Goal: Task Accomplishment & Management: Manage account settings

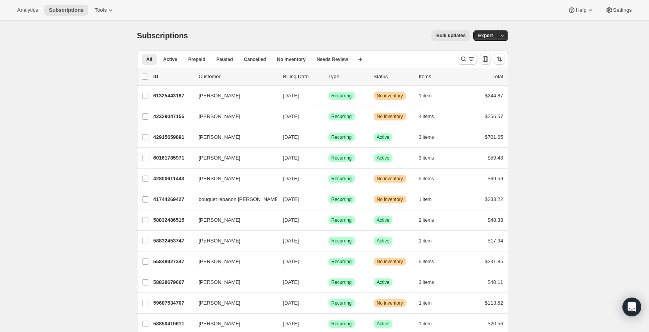
click at [467, 59] on icon "Search and filter results" at bounding box center [464, 59] width 8 height 8
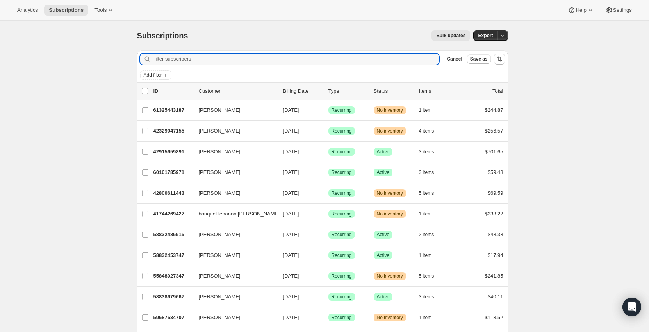
paste input "[EMAIL_ADDRESS][DOMAIN_NAME]"
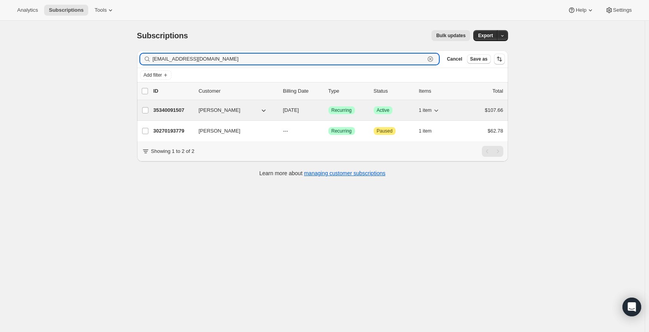
type input "[EMAIL_ADDRESS][DOMAIN_NAME]"
click at [227, 109] on span "[PERSON_NAME]" at bounding box center [220, 110] width 42 height 8
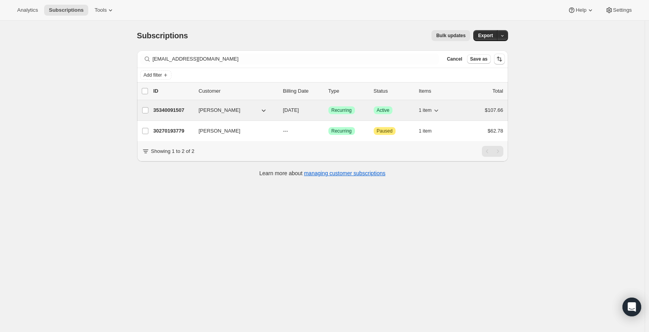
click at [439, 110] on icon "button" at bounding box center [436, 110] width 8 height 8
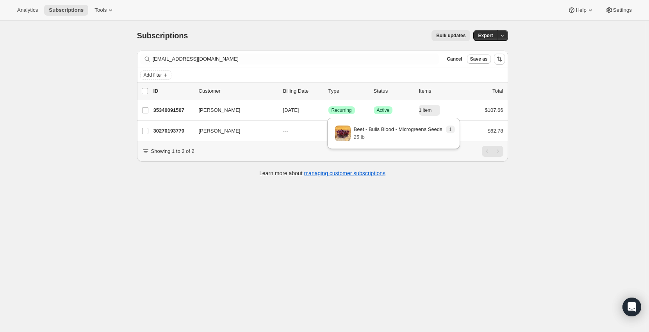
click at [225, 177] on div "Learn more about managing customer subscriptions" at bounding box center [322, 173] width 355 height 8
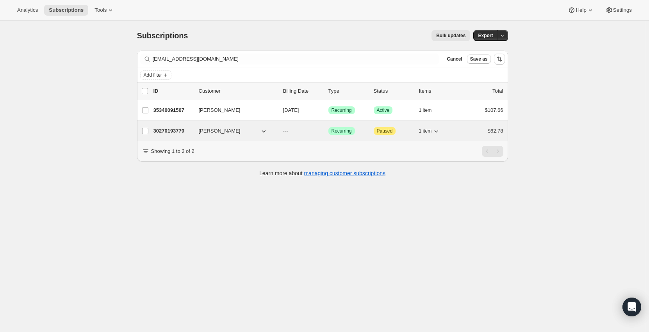
click at [434, 132] on button "1 item" at bounding box center [429, 130] width 21 height 11
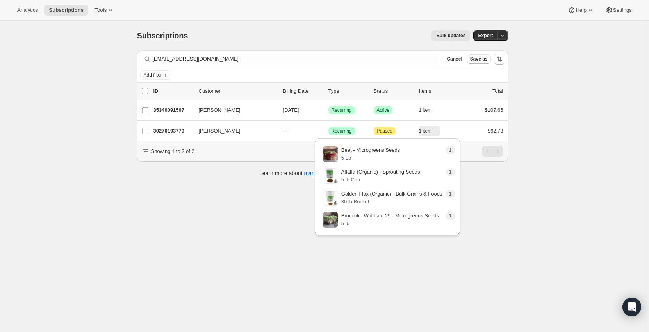
click at [230, 220] on div "Subscriptions. This page is ready Subscriptions Bulk updates More actions Bulk …" at bounding box center [322, 187] width 645 height 332
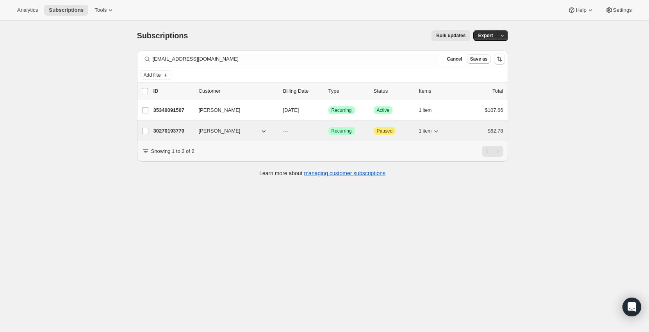
click at [219, 133] on span "[PERSON_NAME]" at bounding box center [220, 131] width 42 height 8
click at [471, 130] on div "$62.78" at bounding box center [483, 131] width 39 height 8
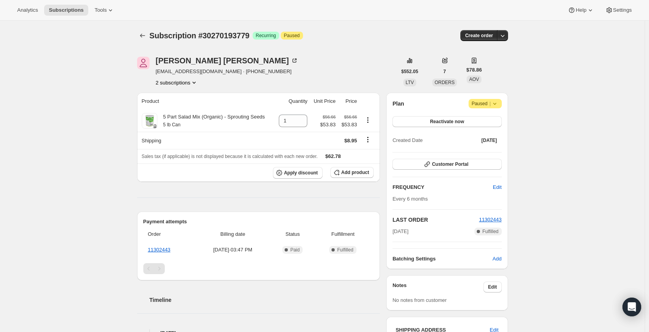
click at [499, 102] on icon at bounding box center [495, 104] width 8 height 8
click at [562, 107] on div "Subscription #30270193779. This page is ready Subscription #30270193779 Success…" at bounding box center [322, 272] width 645 height 503
click at [501, 104] on span "Attention Paused |" at bounding box center [485, 103] width 33 height 9
click at [487, 120] on span "Cancel subscription" at bounding box center [488, 119] width 44 height 6
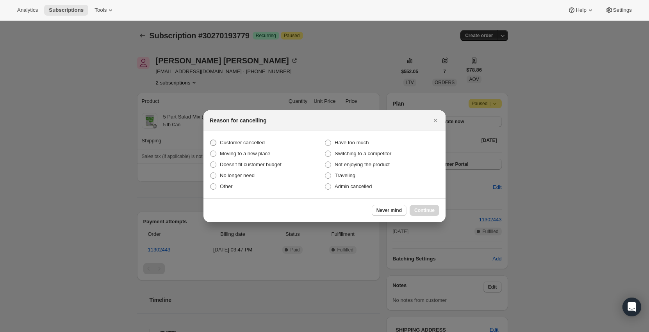
click at [241, 143] on span "Customer cancelled" at bounding box center [242, 142] width 45 height 6
click at [210, 140] on input "Customer cancelled" at bounding box center [210, 139] width 0 height 0
radio input "true"
click at [435, 211] on button "Continue" at bounding box center [425, 210] width 30 height 11
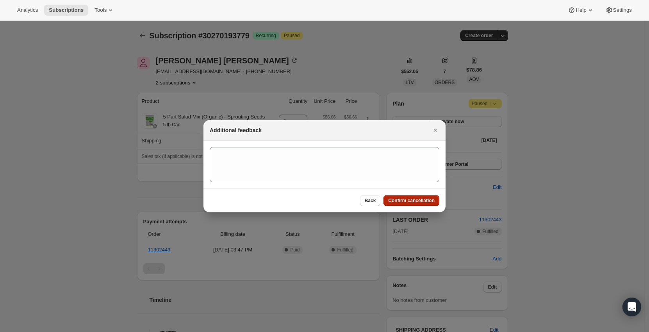
click at [429, 202] on span "Confirm cancellation" at bounding box center [411, 200] width 46 height 6
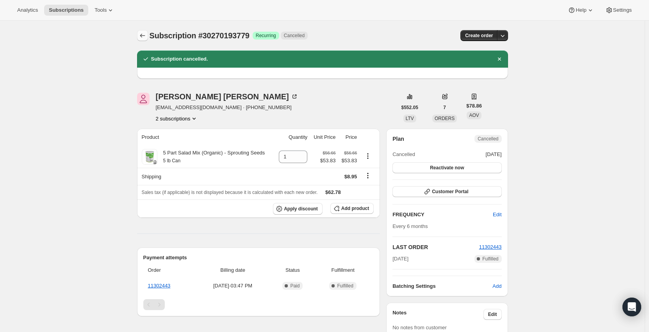
click at [145, 30] on button "Subscriptions" at bounding box center [142, 35] width 11 height 11
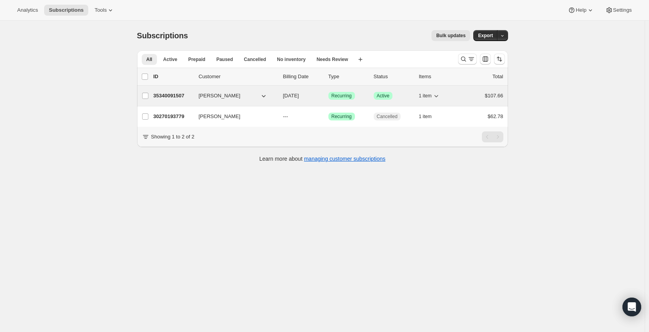
click at [227, 91] on div "35340091507 [PERSON_NAME] [DATE] Success Recurring Success Active 1 item $107.66" at bounding box center [328, 95] width 350 height 11
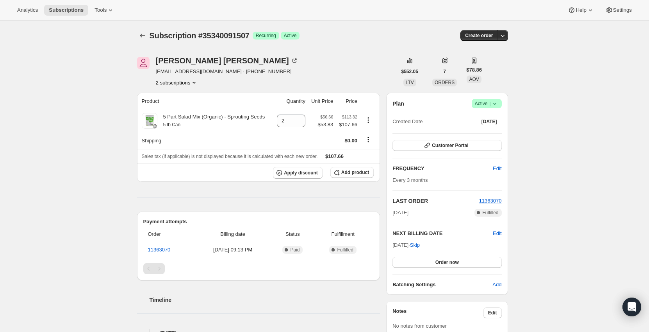
click at [150, 37] on div at bounding box center [143, 35] width 12 height 11
click at [148, 36] on button "Subscriptions" at bounding box center [142, 35] width 11 height 11
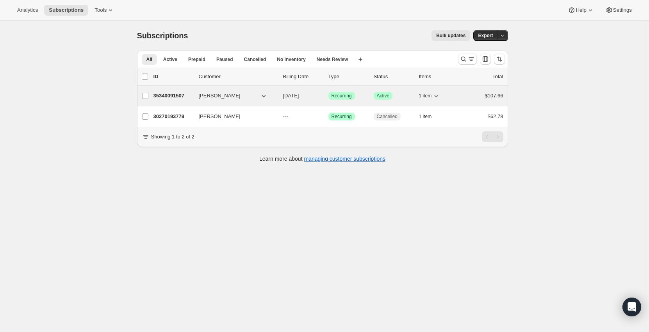
click at [205, 94] on span "[PERSON_NAME]" at bounding box center [220, 96] width 42 height 8
click at [175, 92] on p "35340091507" at bounding box center [172, 96] width 39 height 8
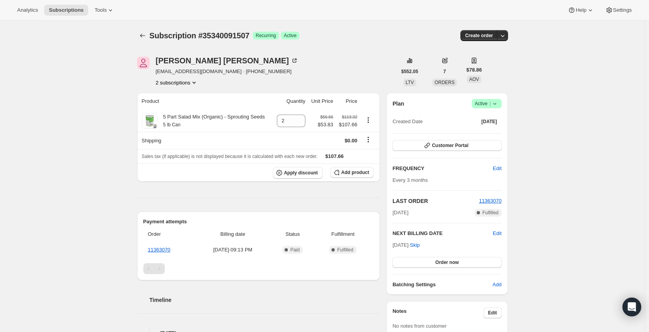
click at [496, 104] on icon at bounding box center [494, 104] width 3 height 2
click at [503, 134] on span "Cancel subscription" at bounding box center [489, 132] width 44 height 6
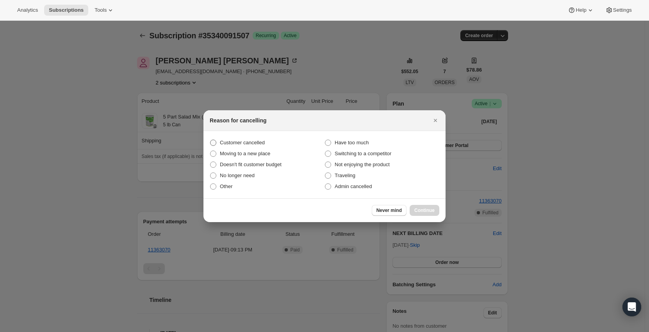
click at [233, 138] on label "Customer cancelled" at bounding box center [267, 142] width 115 height 11
click at [210, 139] on input "Customer cancelled" at bounding box center [210, 139] width 0 height 0
radio input "true"
click at [431, 209] on span "Continue" at bounding box center [424, 210] width 20 height 6
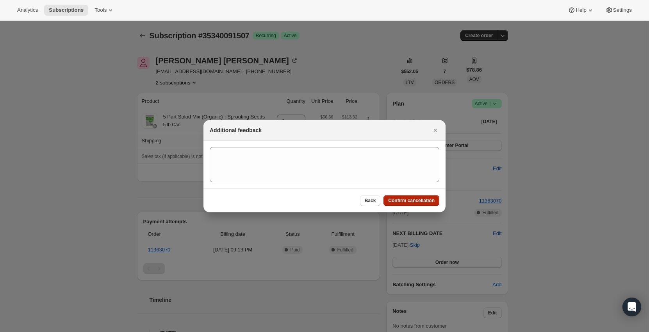
click at [426, 200] on span "Confirm cancellation" at bounding box center [411, 200] width 46 height 6
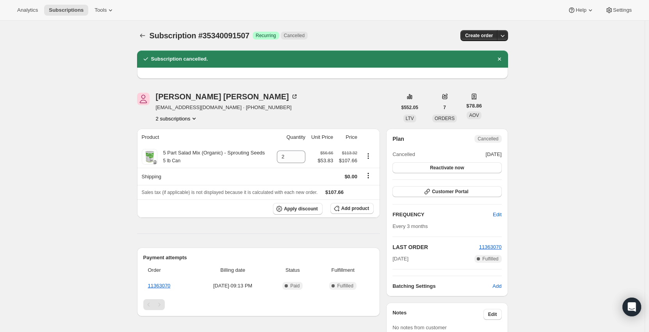
click at [146, 34] on icon "Subscriptions" at bounding box center [143, 36] width 8 height 8
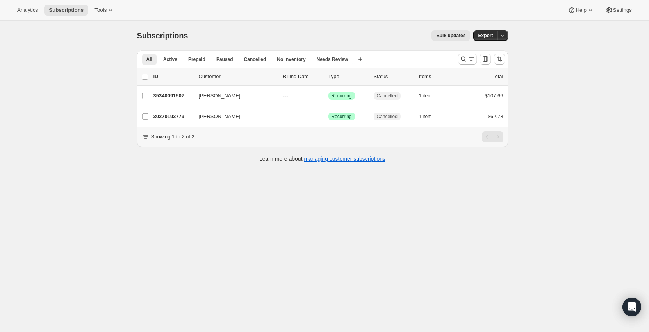
click at [40, 67] on div "Subscriptions. This page is ready Subscriptions Bulk updates More actions Bulk …" at bounding box center [322, 187] width 645 height 332
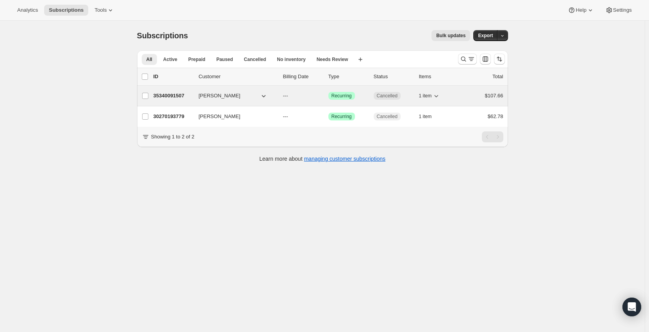
click at [439, 94] on icon "button" at bounding box center [436, 96] width 8 height 8
